Goal: Transaction & Acquisition: Purchase product/service

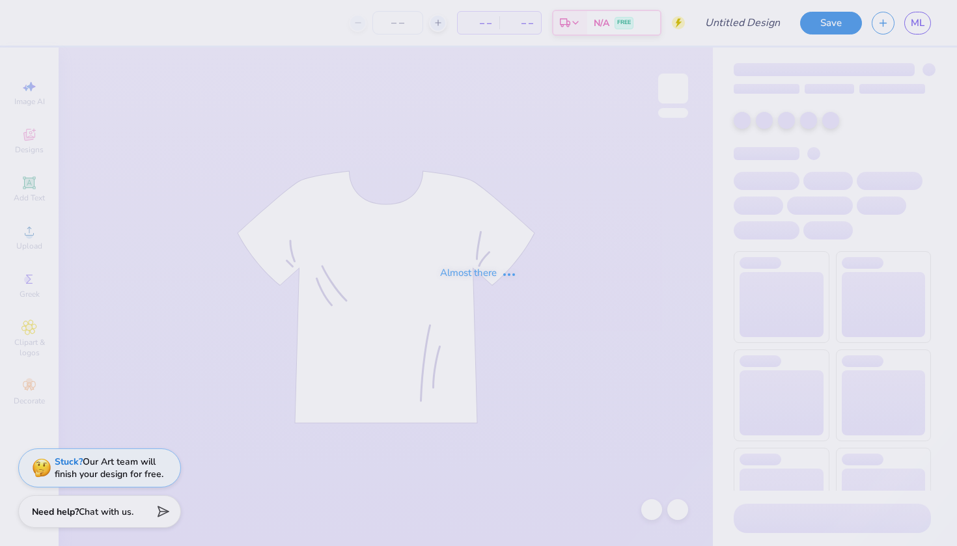
type input "[MEDICAL_DATA] 1"
type input "25"
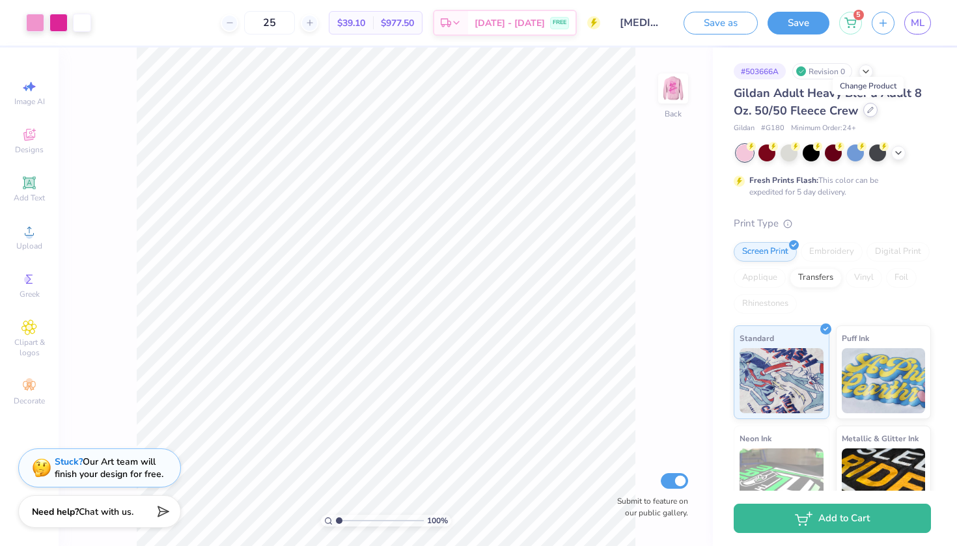
click at [864, 107] on div at bounding box center [870, 110] width 14 height 14
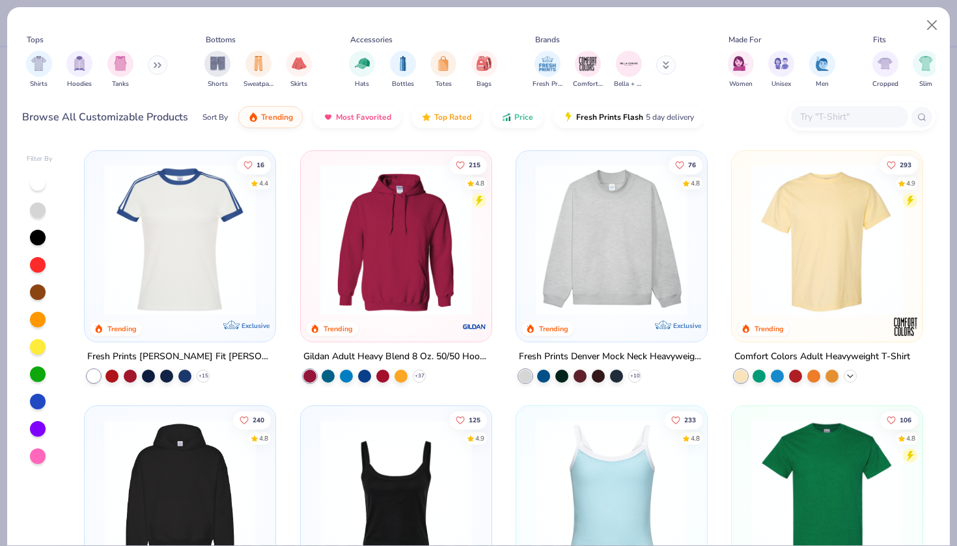
click at [848, 370] on div "+ 60" at bounding box center [850, 376] width 13 height 13
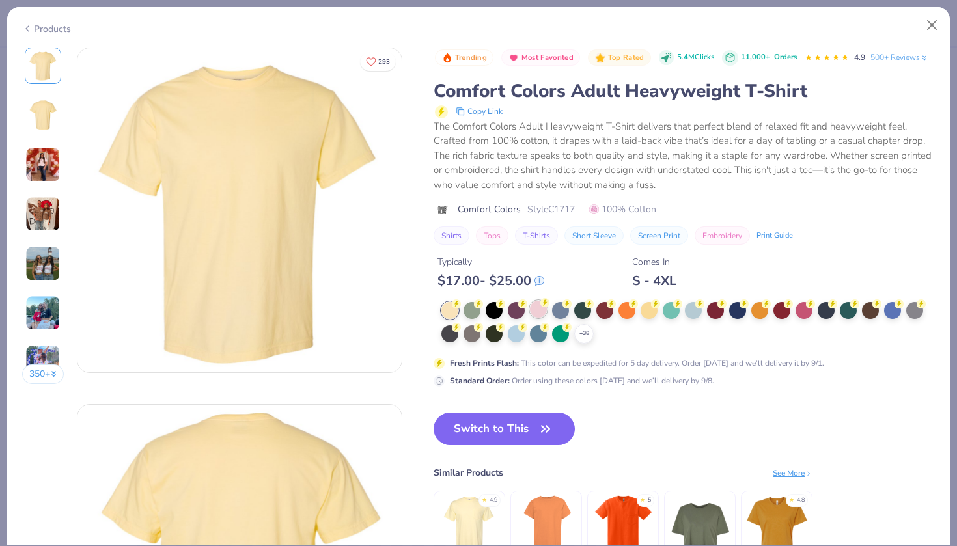
click at [537, 303] on div at bounding box center [538, 309] width 17 height 17
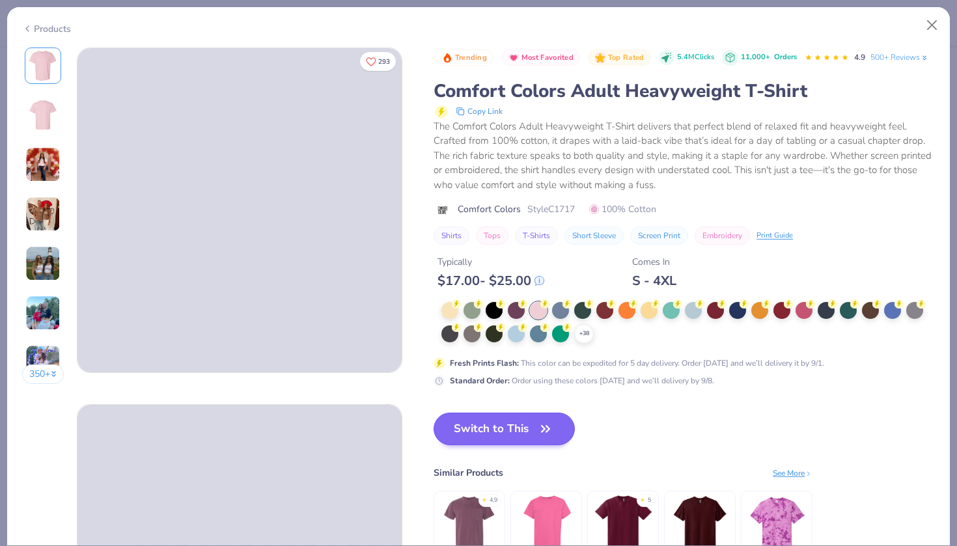
click at [536, 426] on icon "button" at bounding box center [545, 429] width 18 height 18
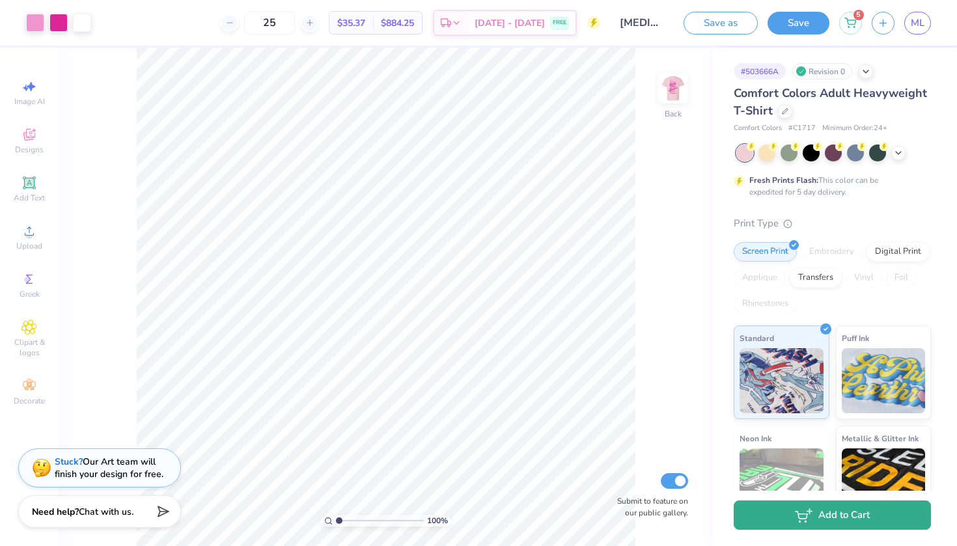
click at [836, 515] on button "Add to Cart" at bounding box center [832, 515] width 197 height 29
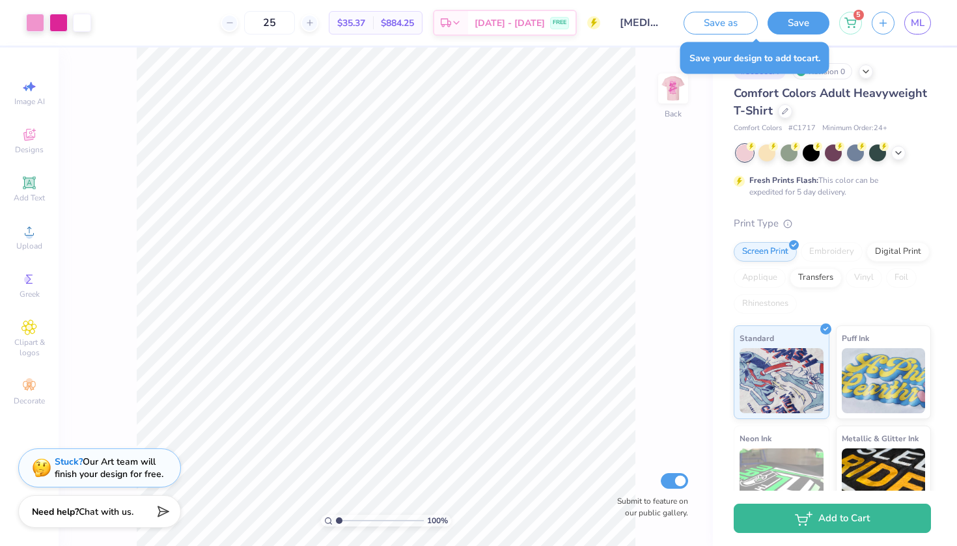
click at [717, 9] on div "Save as Save 5 ML" at bounding box center [820, 23] width 273 height 46
click at [717, 15] on button "Save as" at bounding box center [721, 21] width 74 height 23
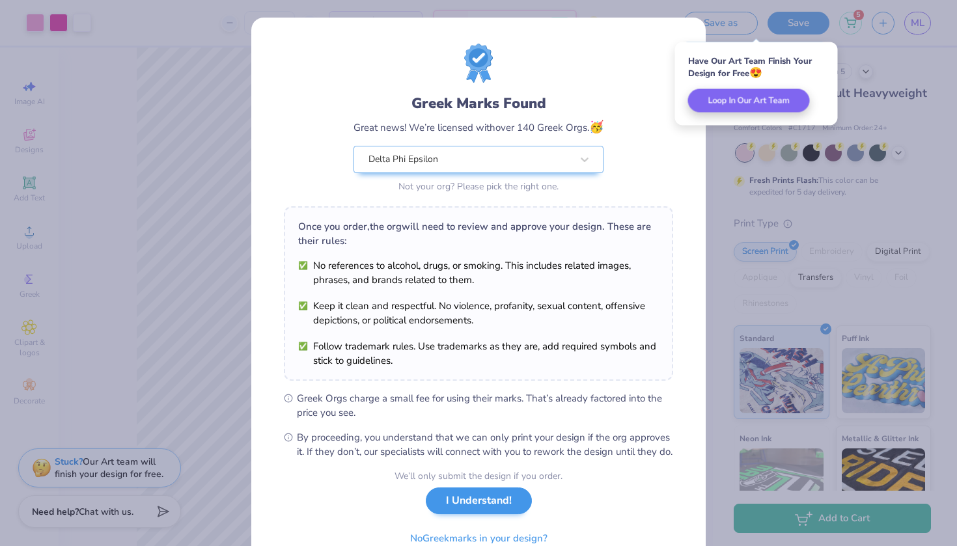
click at [456, 512] on button "I Understand!" at bounding box center [479, 501] width 106 height 27
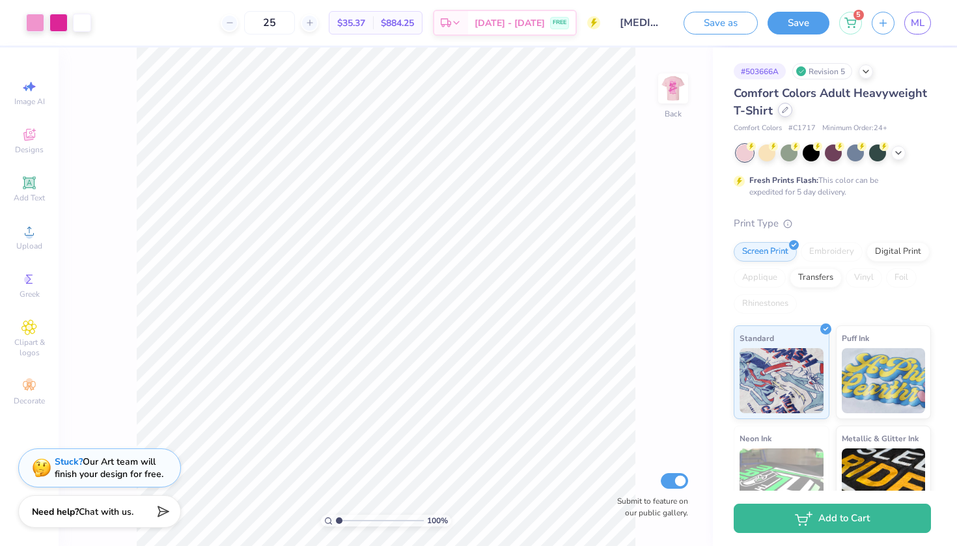
click at [780, 111] on div at bounding box center [785, 110] width 14 height 14
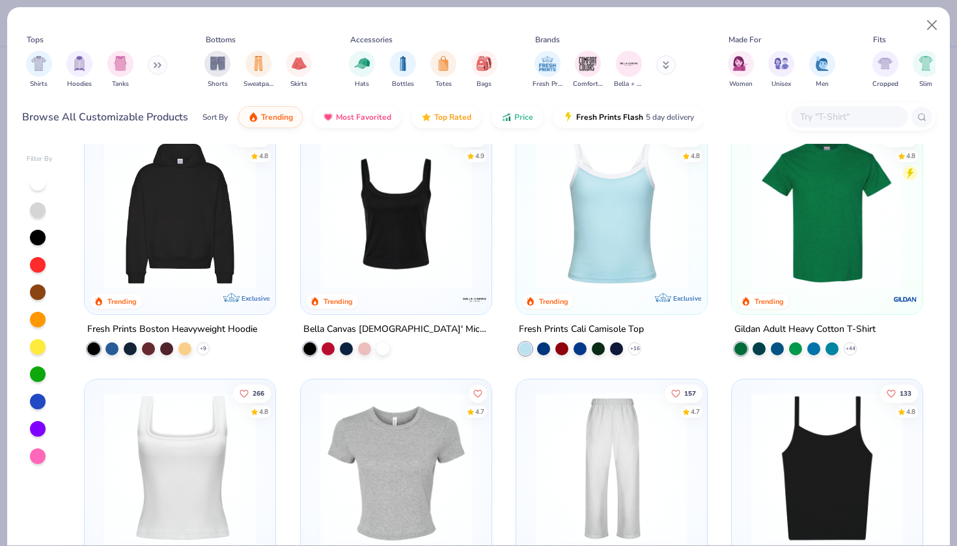
scroll to position [268, 0]
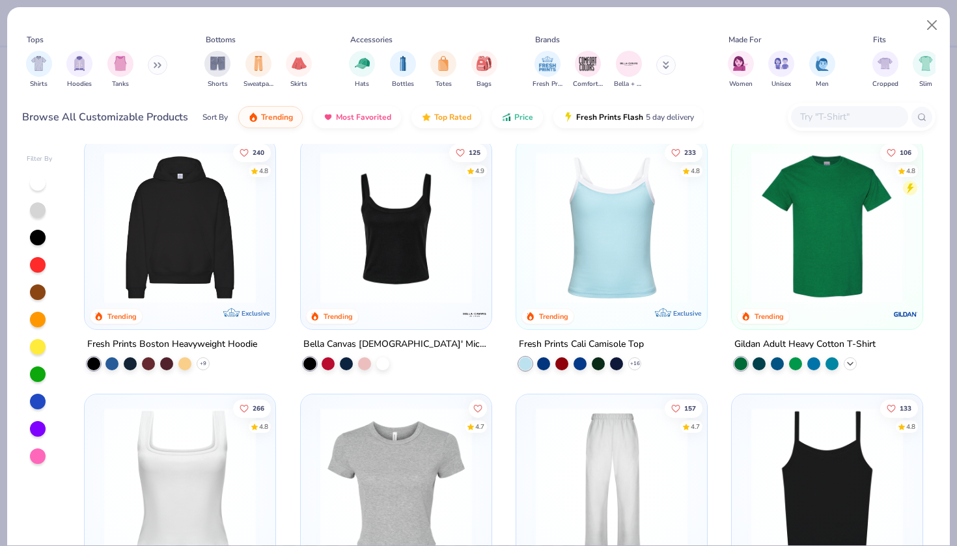
click at [848, 359] on icon at bounding box center [850, 364] width 10 height 10
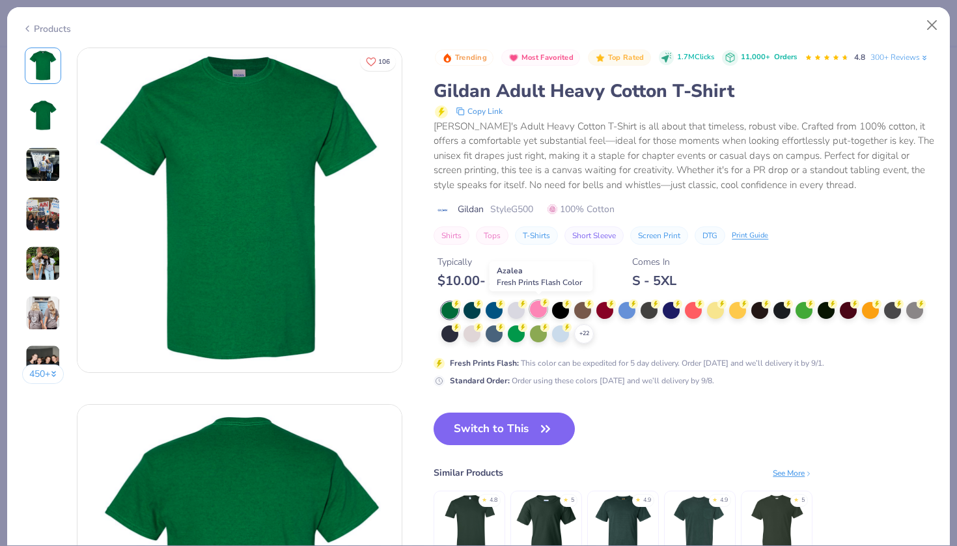
click at [536, 303] on div at bounding box center [538, 309] width 17 height 17
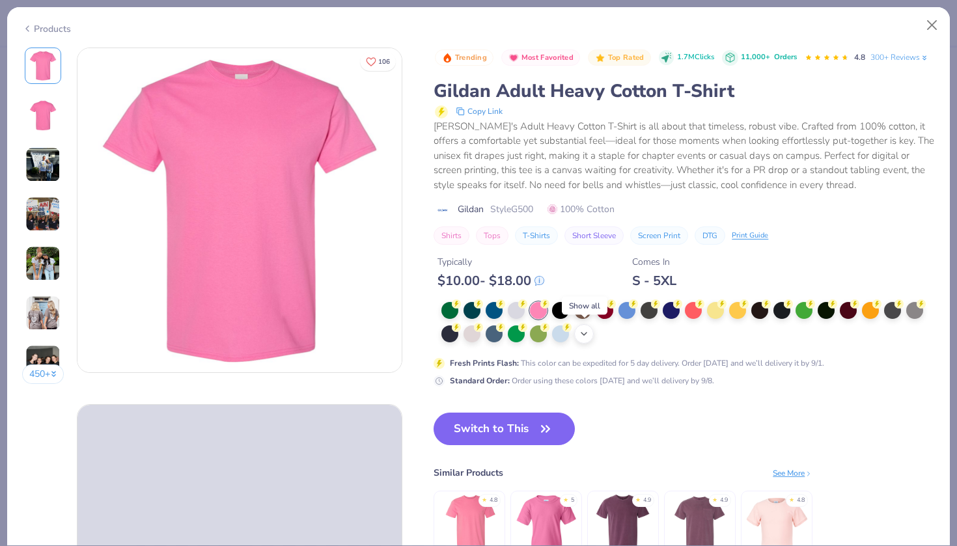
click at [583, 329] on icon at bounding box center [584, 334] width 10 height 10
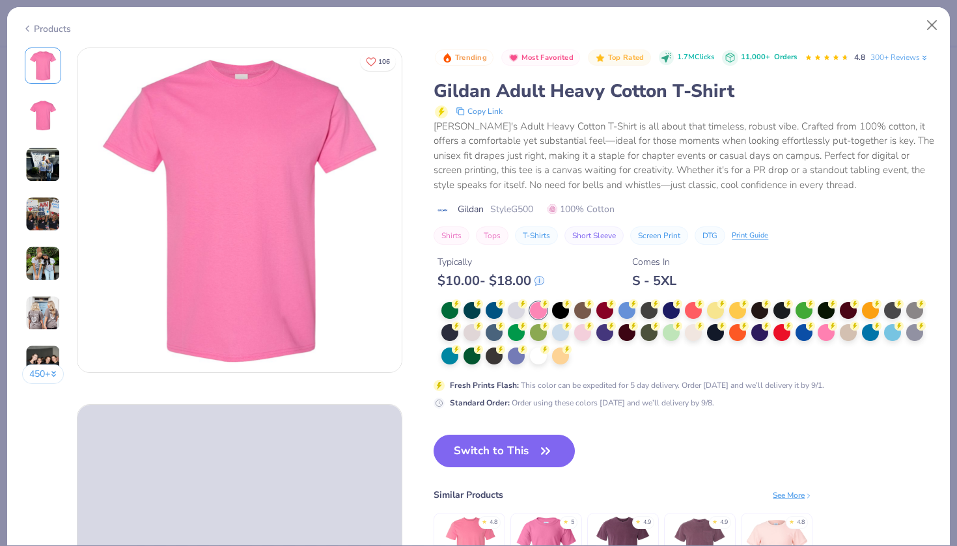
click at [583, 329] on div at bounding box center [582, 332] width 17 height 17
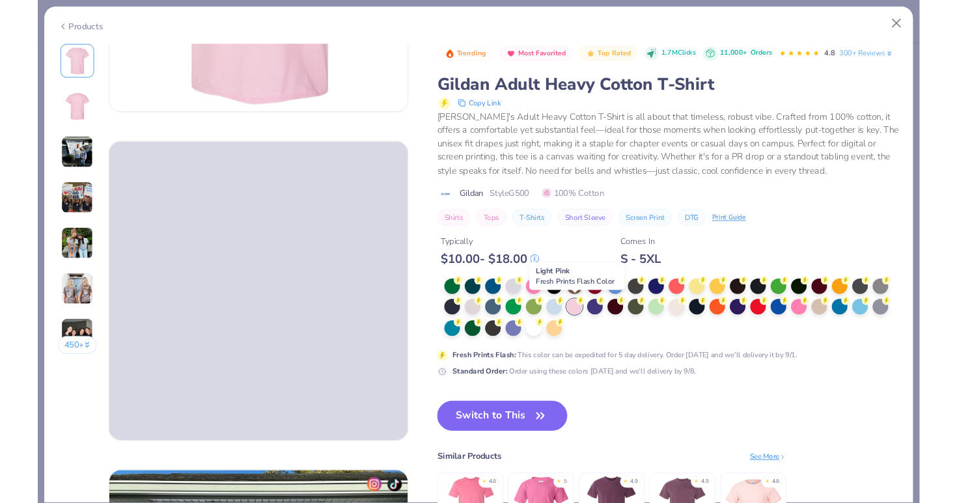
scroll to position [264, 0]
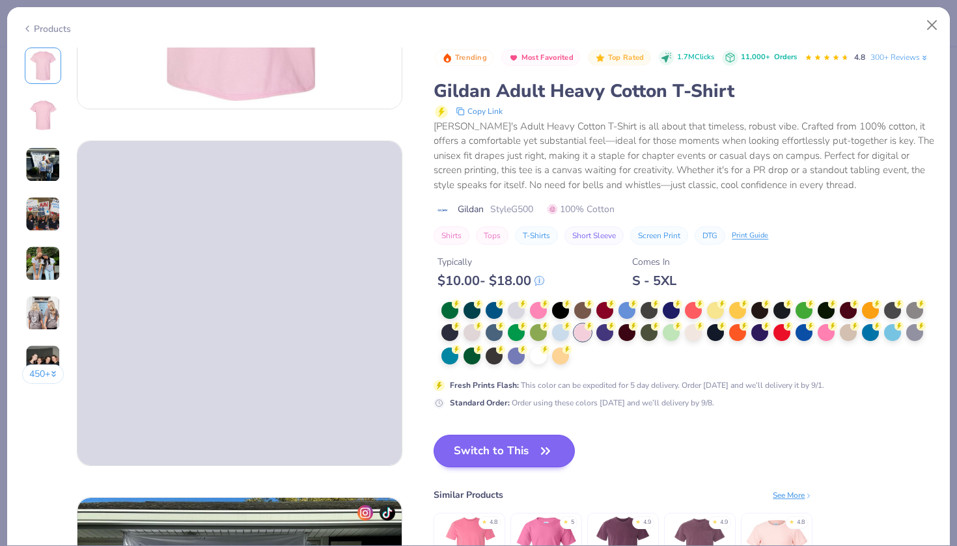
click at [538, 449] on span "button" at bounding box center [545, 451] width 18 height 18
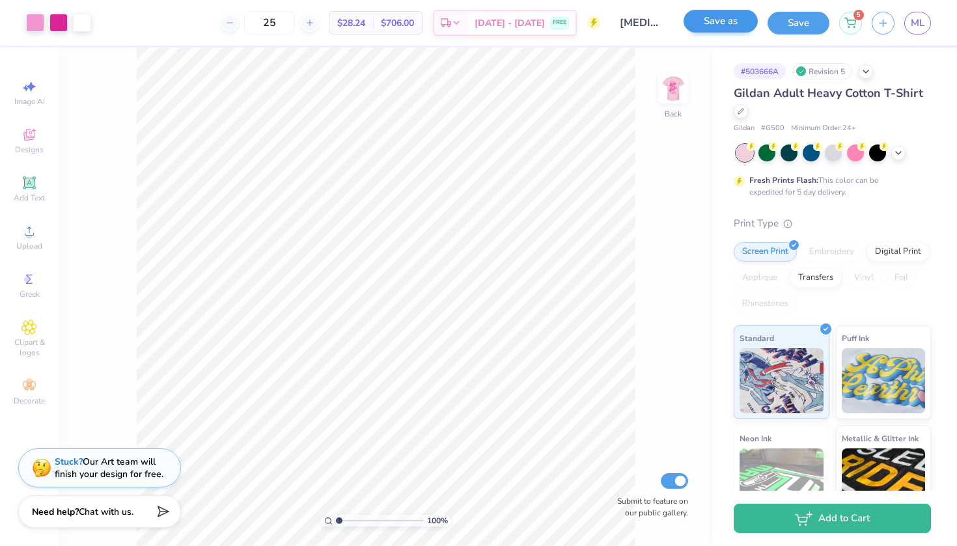
click at [717, 25] on button "Save as" at bounding box center [721, 21] width 74 height 23
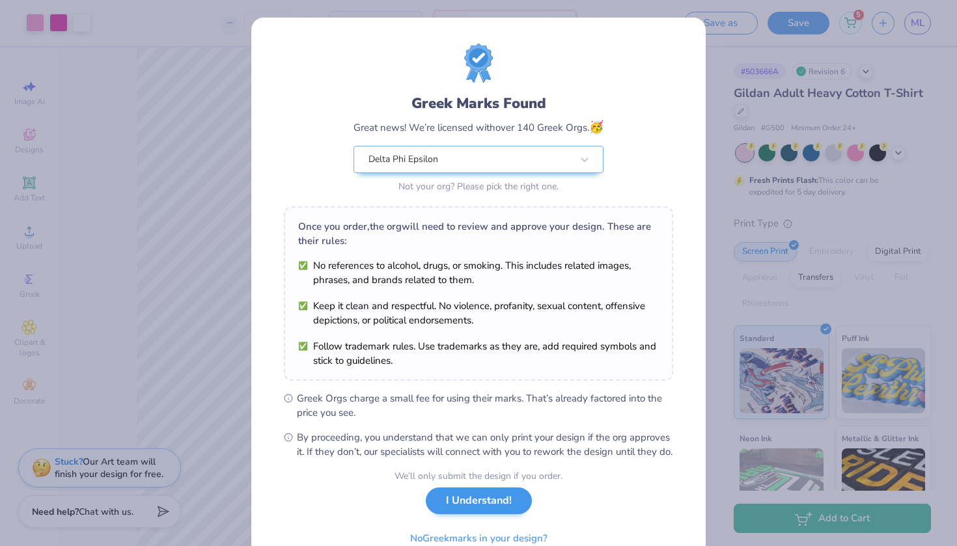
click at [484, 514] on button "I Understand!" at bounding box center [479, 501] width 106 height 27
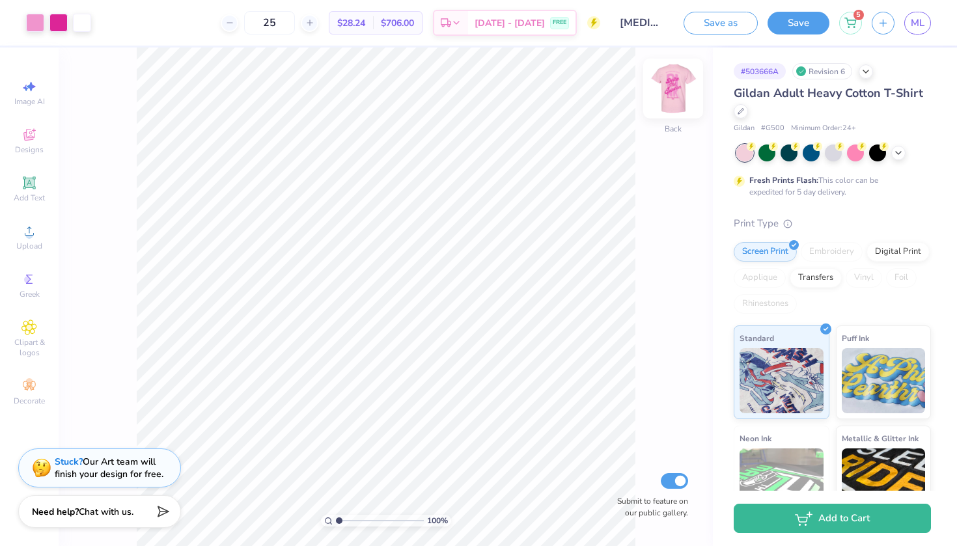
click at [663, 87] on img at bounding box center [673, 89] width 52 height 52
